Goal: Navigation & Orientation: Find specific page/section

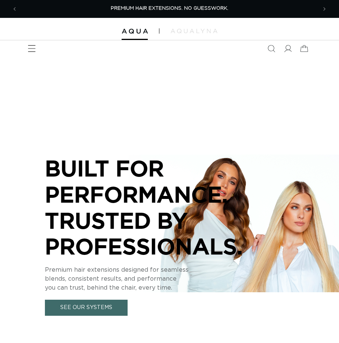
click at [29, 48] on icon "Menu" at bounding box center [32, 49] width 8 height 8
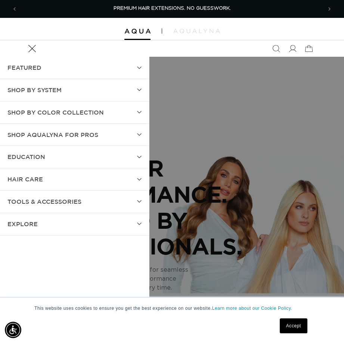
click at [29, 48] on icon "Menu" at bounding box center [32, 49] width 8 height 8
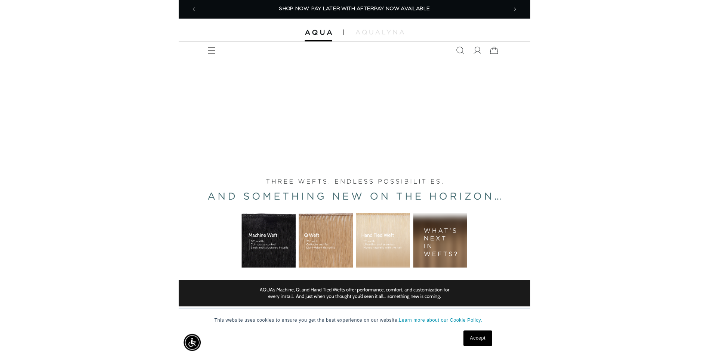
scroll to position [0, 656]
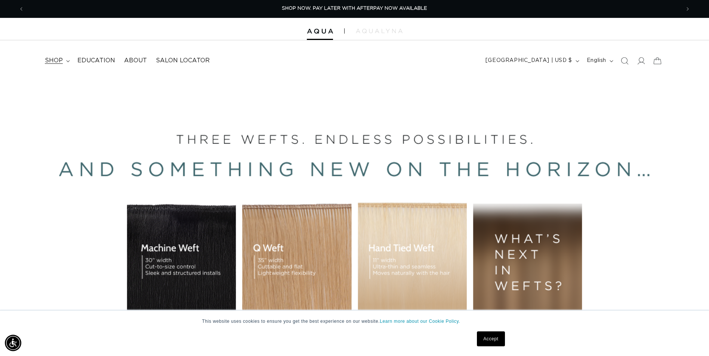
click at [67, 61] on icon at bounding box center [67, 61] width 3 height 2
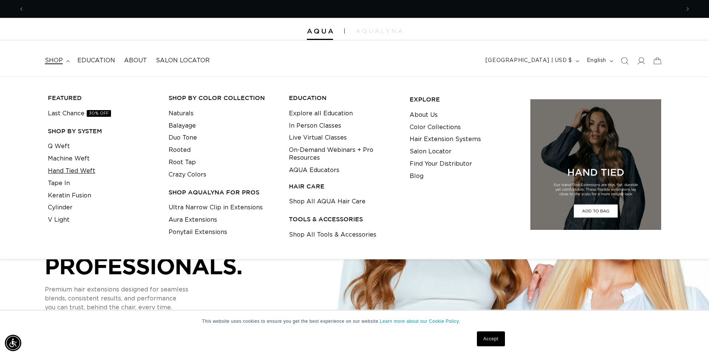
scroll to position [0, 1312]
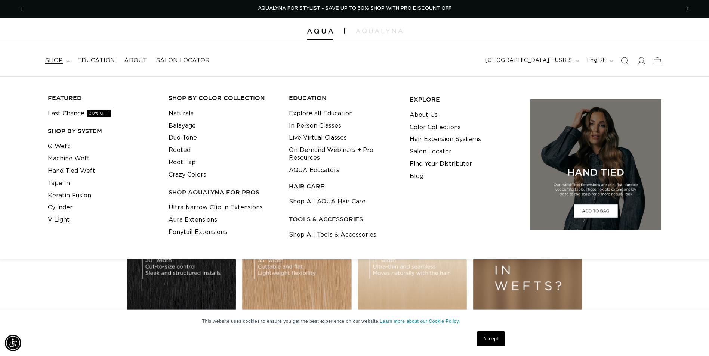
click at [63, 219] on link "V Light" at bounding box center [59, 220] width 22 height 12
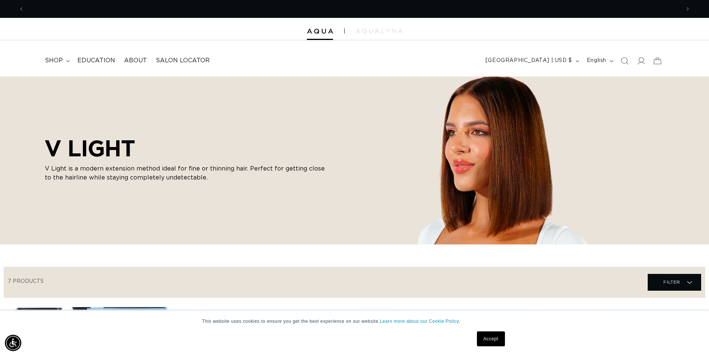
scroll to position [0, 1312]
click at [65, 61] on summary "shop" at bounding box center [56, 60] width 33 height 17
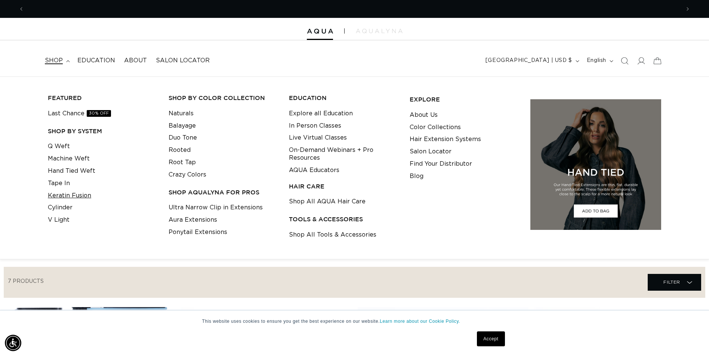
scroll to position [0, 0]
click at [58, 211] on link "Cylinder" at bounding box center [60, 208] width 25 height 12
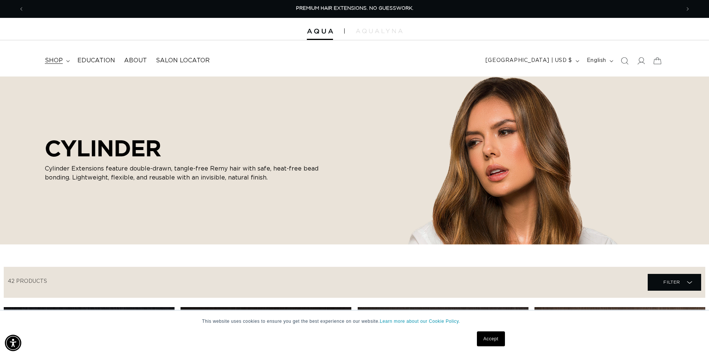
click at [67, 61] on icon at bounding box center [68, 61] width 4 height 2
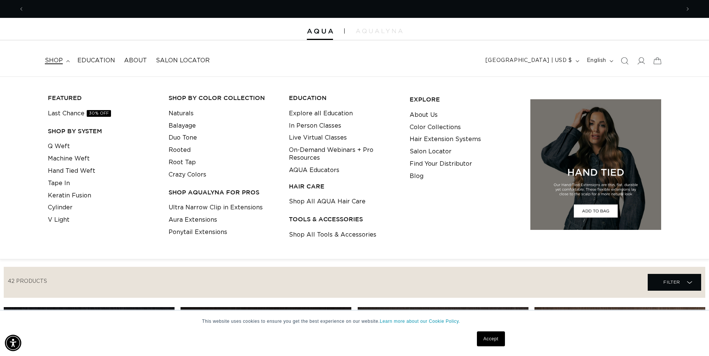
scroll to position [0, 1312]
click at [58, 148] on link "Q Weft" at bounding box center [59, 146] width 22 height 12
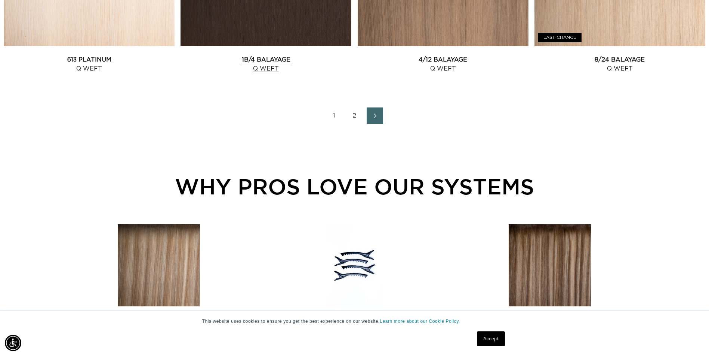
scroll to position [1046, 0]
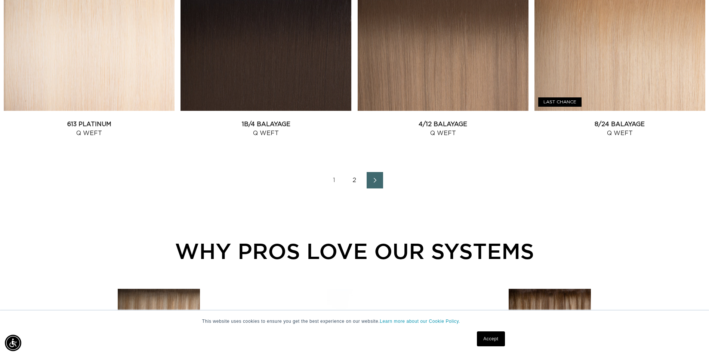
click at [374, 182] on icon "Next page" at bounding box center [375, 180] width 10 height 5
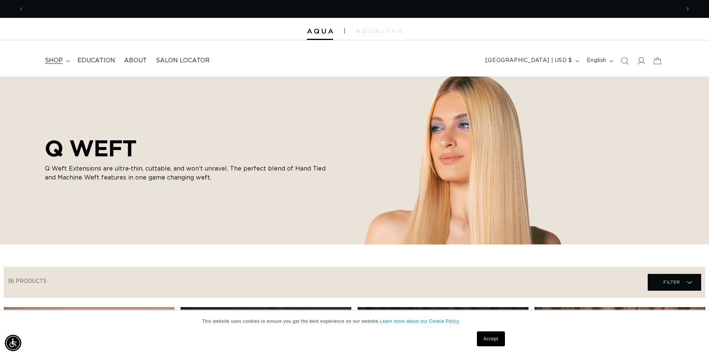
scroll to position [0, 1312]
click at [68, 62] on icon at bounding box center [67, 61] width 3 height 2
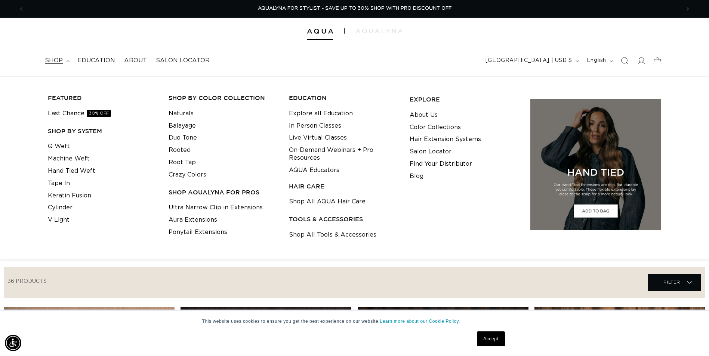
click at [196, 176] on link "Crazy Colors" at bounding box center [188, 175] width 38 height 12
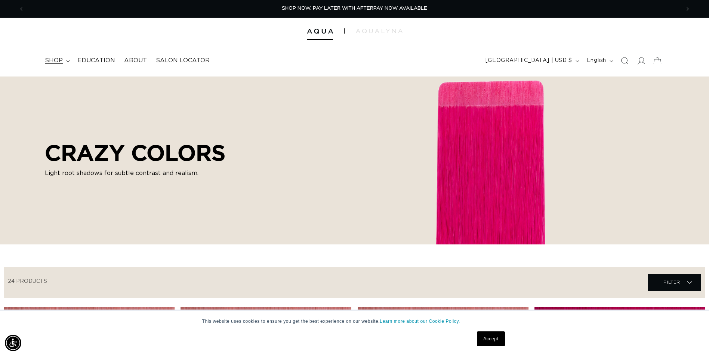
click at [69, 58] on summary "shop" at bounding box center [56, 60] width 33 height 17
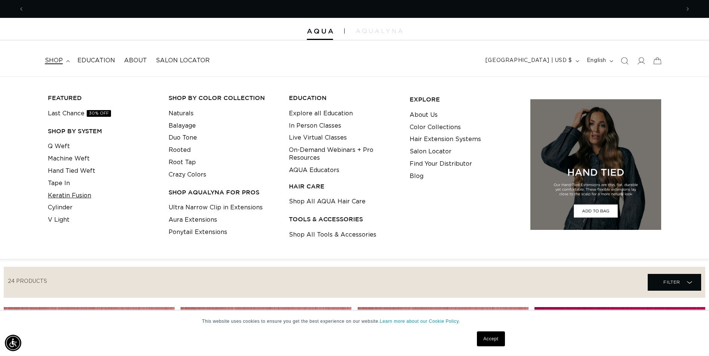
scroll to position [0, 1312]
click at [67, 195] on link "Keratin Fusion" at bounding box center [69, 196] width 43 height 12
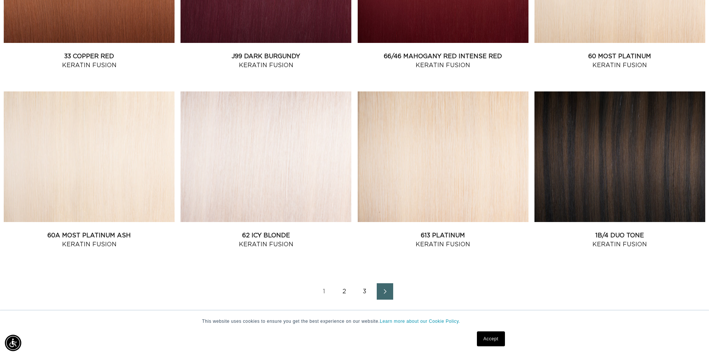
scroll to position [0, 656]
click at [345, 290] on link "2" at bounding box center [344, 292] width 16 height 16
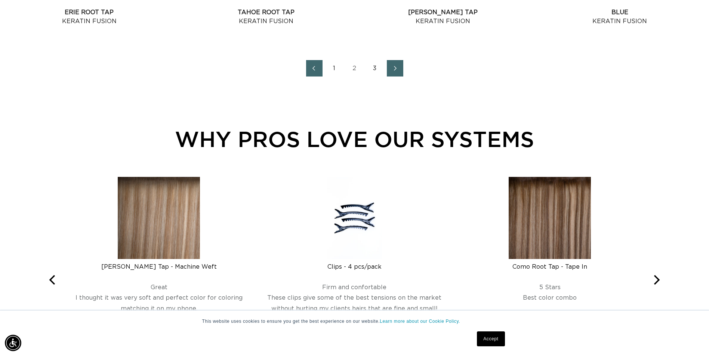
click at [374, 68] on link "3" at bounding box center [375, 68] width 16 height 16
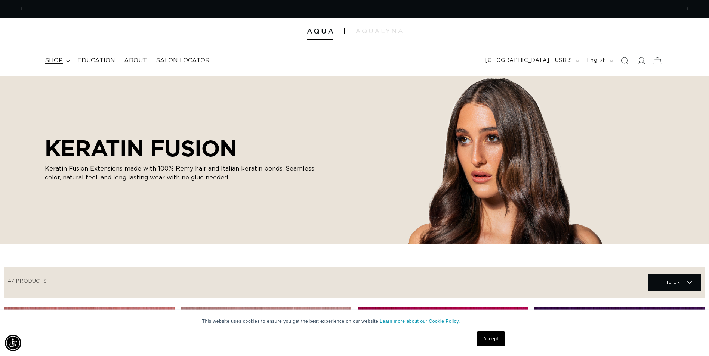
scroll to position [0, 656]
click at [66, 61] on icon at bounding box center [68, 61] width 4 height 2
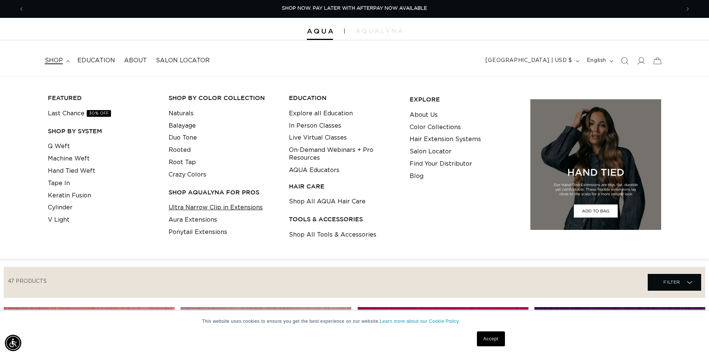
click at [210, 210] on link "Ultra Narrow Clip in Extensions" at bounding box center [216, 208] width 94 height 12
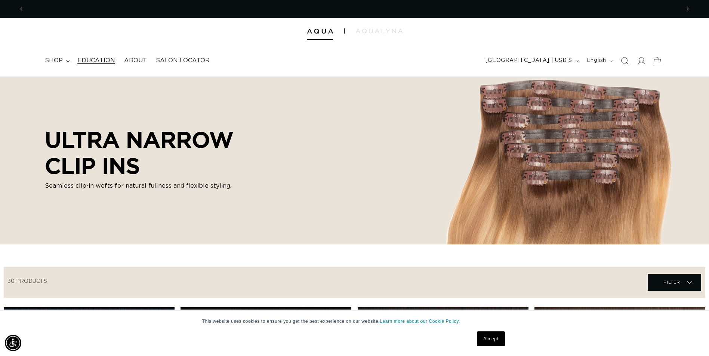
scroll to position [0, 1312]
click at [67, 61] on icon at bounding box center [68, 61] width 4 height 2
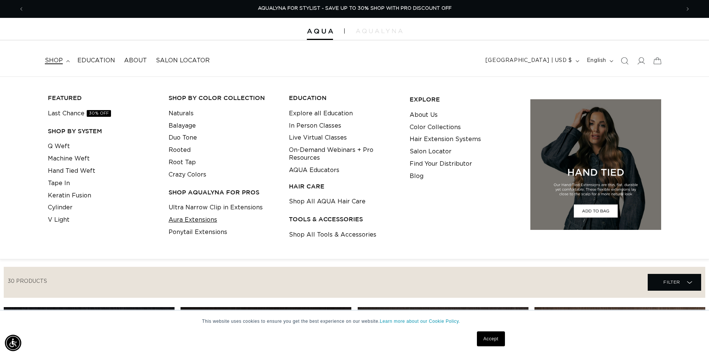
click at [188, 220] on link "Aura Extensions" at bounding box center [193, 220] width 49 height 12
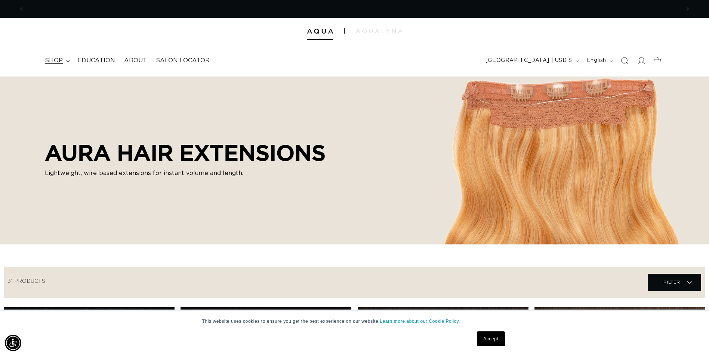
scroll to position [0, 1312]
click at [66, 62] on icon at bounding box center [68, 61] width 4 height 2
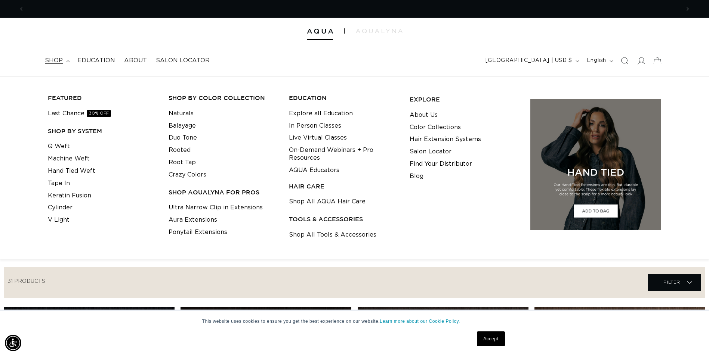
scroll to position [0, 656]
